Goal: Book appointment/travel/reservation

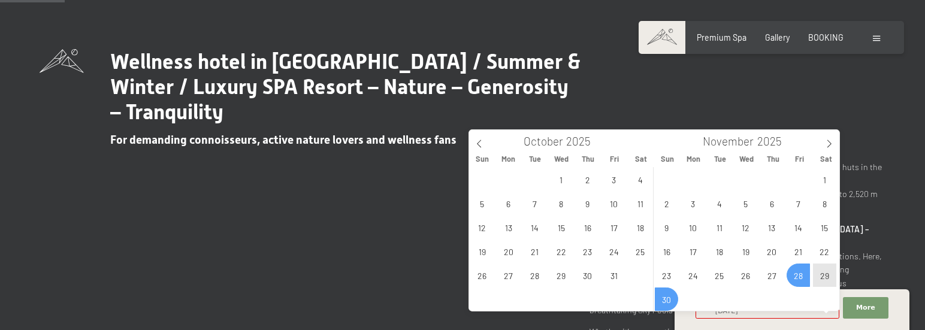
click at [667, 307] on span "30" at bounding box center [666, 298] width 23 height 23
type input "[DATE] - [DATE]"
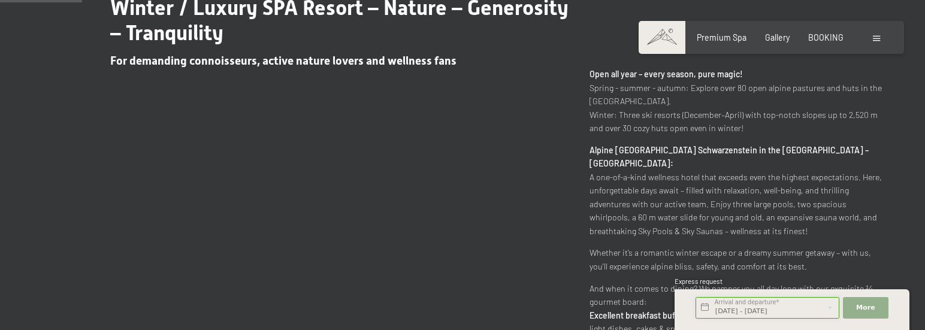
scroll to position [539, 0]
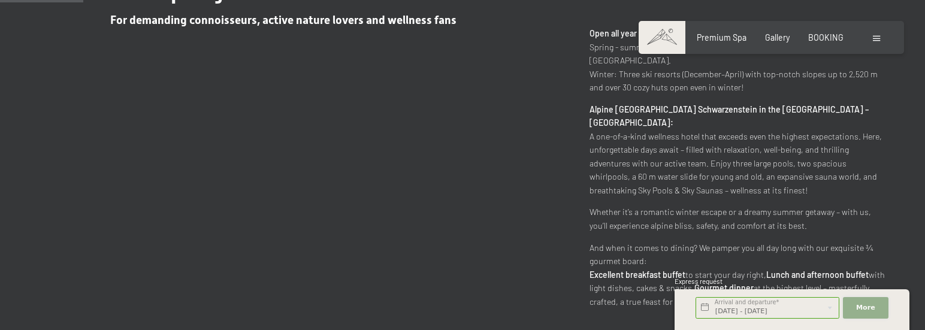
click at [870, 308] on span "More" at bounding box center [865, 308] width 19 height 10
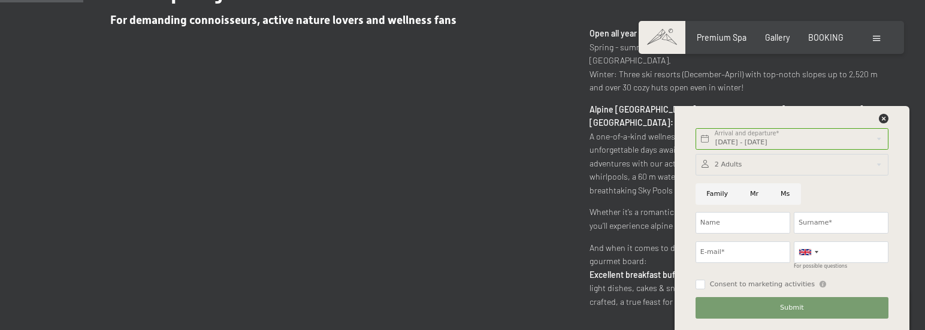
click at [717, 195] on input "Family" at bounding box center [717, 194] width 44 height 22
radio input "true"
click at [785, 196] on input "Ms" at bounding box center [785, 194] width 31 height 22
radio input "true"
click at [753, 163] on div at bounding box center [791, 165] width 193 height 22
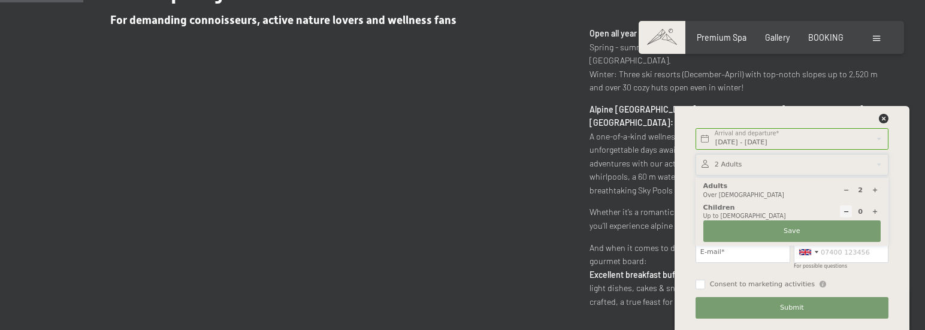
click at [873, 214] on icon at bounding box center [874, 211] width 7 height 7
type input "2"
select select
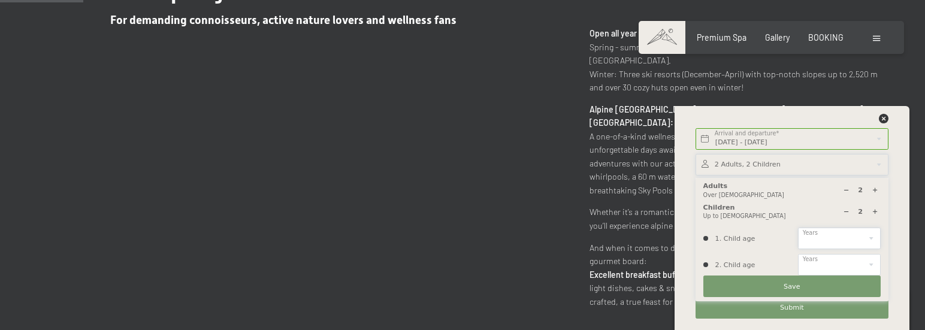
click at [871, 234] on select "0 1 2 3 4 5 6 7 8 9 10 11 12 13 14" at bounding box center [839, 239] width 83 height 22
select select "14"
click at [798, 228] on select "0 1 2 3 4 5 6 7 8 9 10 11 12 13 14" at bounding box center [839, 239] width 83 height 22
click at [871, 265] on select "0 1 2 3 4 5 6 7 8 9 10 11 12 13 14" at bounding box center [839, 265] width 83 height 22
select select "9"
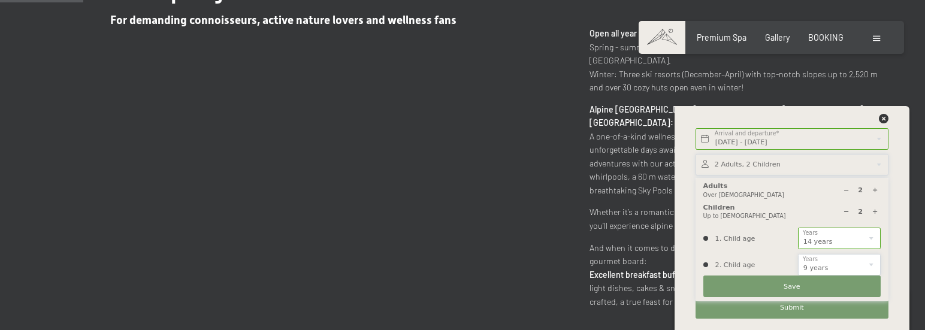
click at [798, 254] on select "0 1 2 3 4 5 6 7 8 9 10 11 12 13 14" at bounding box center [839, 265] width 83 height 22
click at [785, 284] on span "Save" at bounding box center [791, 287] width 16 height 10
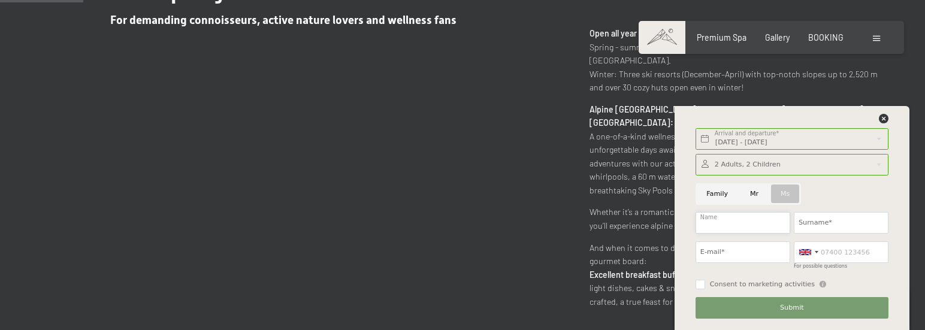
click at [722, 221] on input "Name" at bounding box center [742, 223] width 95 height 22
type input "[PERSON_NAME]"
type input "[EMAIL_ADDRESS][PERSON_NAME][DOMAIN_NAME]"
type input "3495087769"
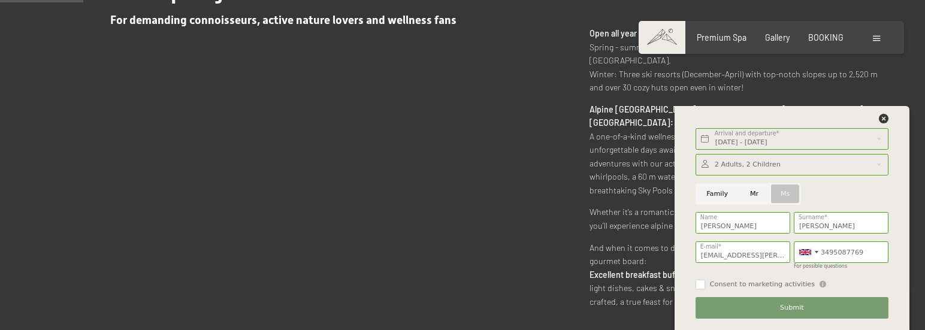
click at [702, 285] on input "Consent to marketing activities" at bounding box center [700, 285] width 10 height 10
click at [703, 286] on input "Consent to marketing activities" at bounding box center [700, 285] width 10 height 10
checkbox input "true"
click at [795, 311] on span "Submit" at bounding box center [792, 308] width 24 height 10
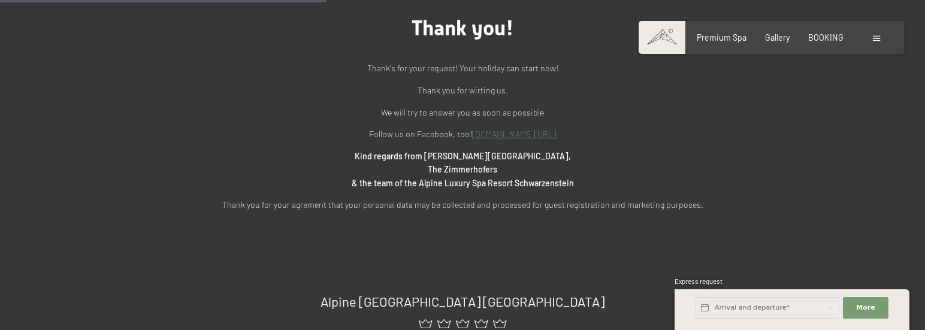
scroll to position [299, 0]
